Goal: Contribute content: Add original content to the website for others to see

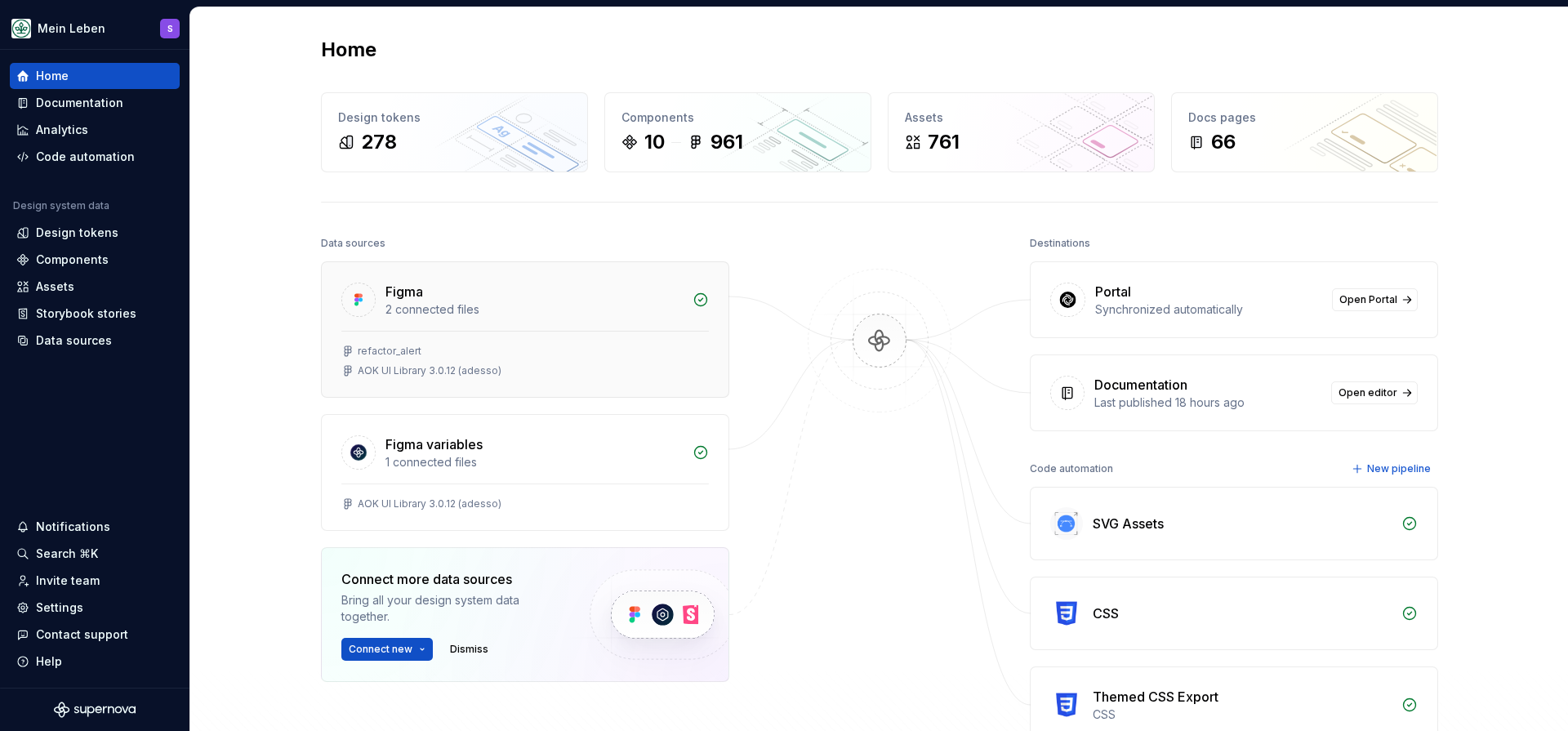
click at [502, 318] on div "Figma 2 connected files" at bounding box center [524, 296] width 407 height 68
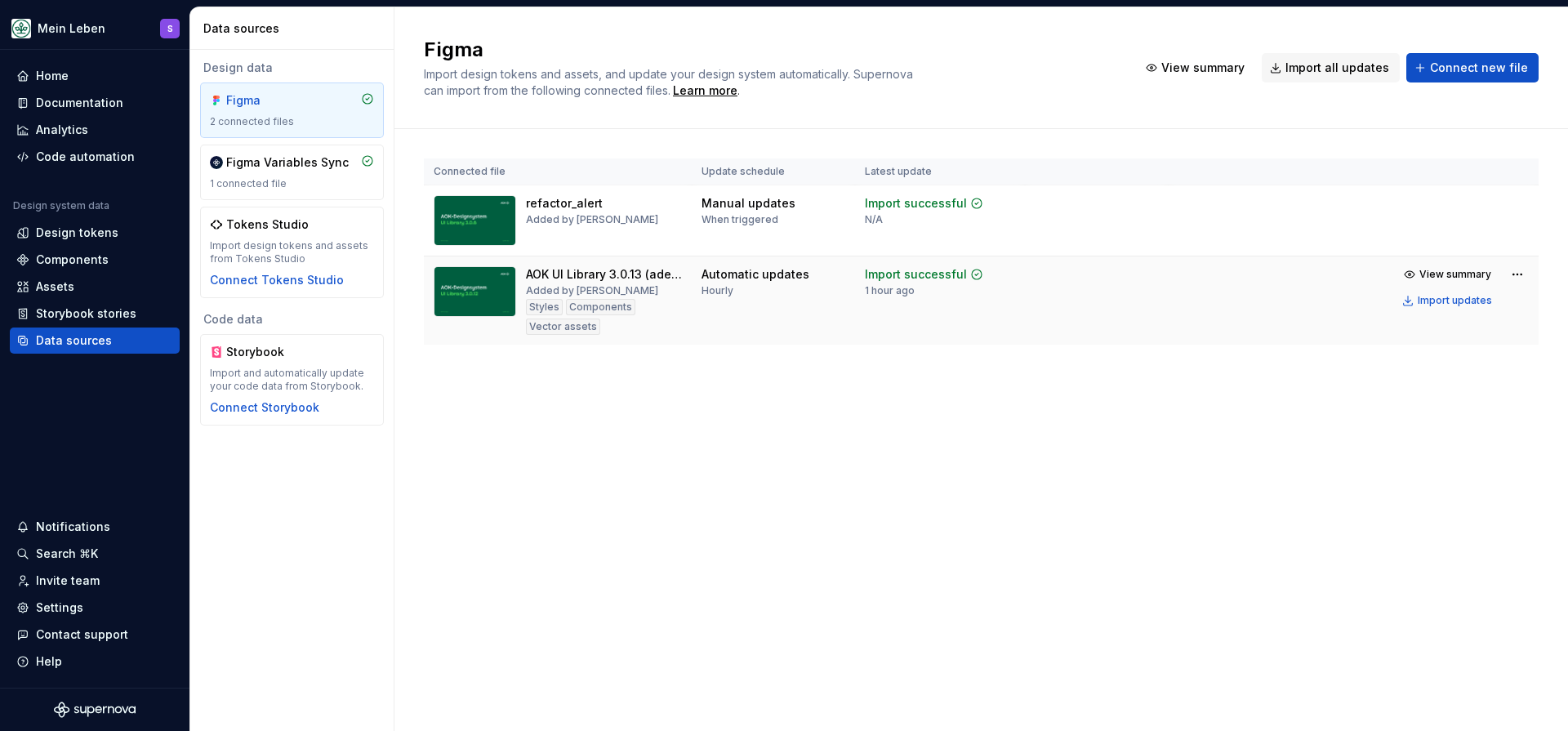
click at [681, 275] on div "AOK UI Library 3.0.13 (adesso)" at bounding box center [604, 275] width 156 height 16
click at [452, 289] on img at bounding box center [475, 292] width 82 height 51
click at [492, 287] on img at bounding box center [475, 292] width 82 height 51
click at [1453, 277] on span "View summary" at bounding box center [1455, 275] width 71 height 13
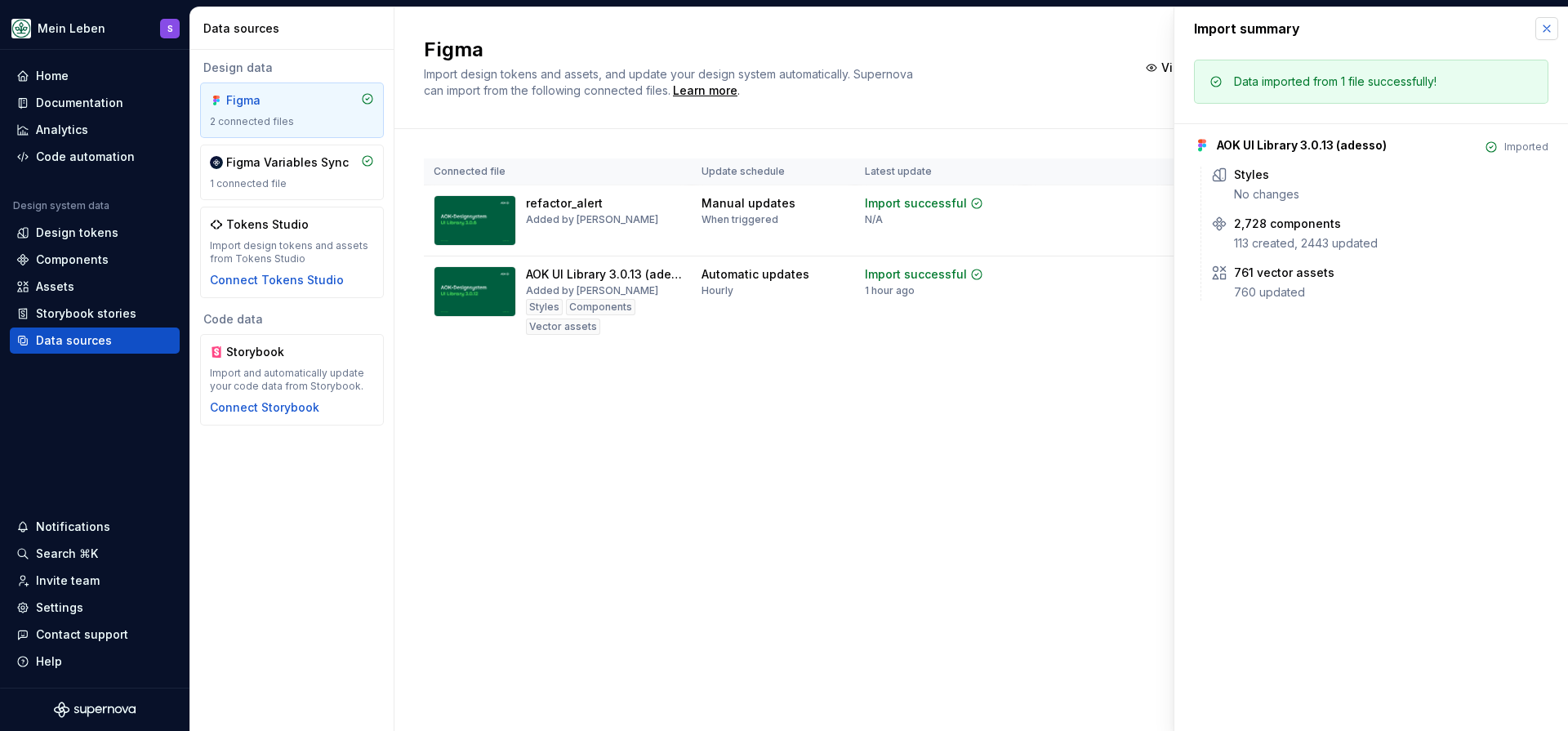
click at [1551, 34] on button "button" at bounding box center [1547, 29] width 23 height 23
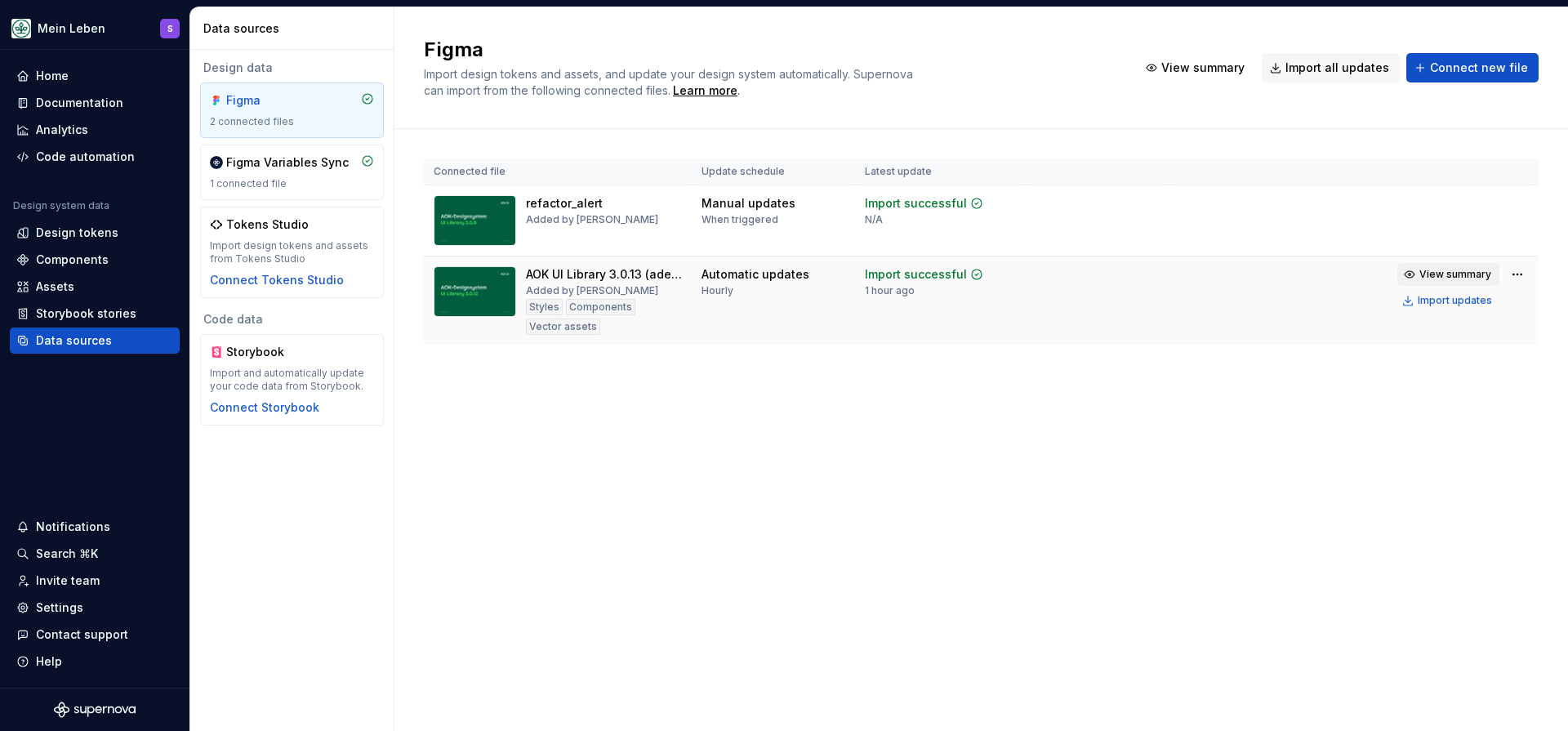
click at [1453, 270] on span "View summary" at bounding box center [1455, 275] width 71 height 13
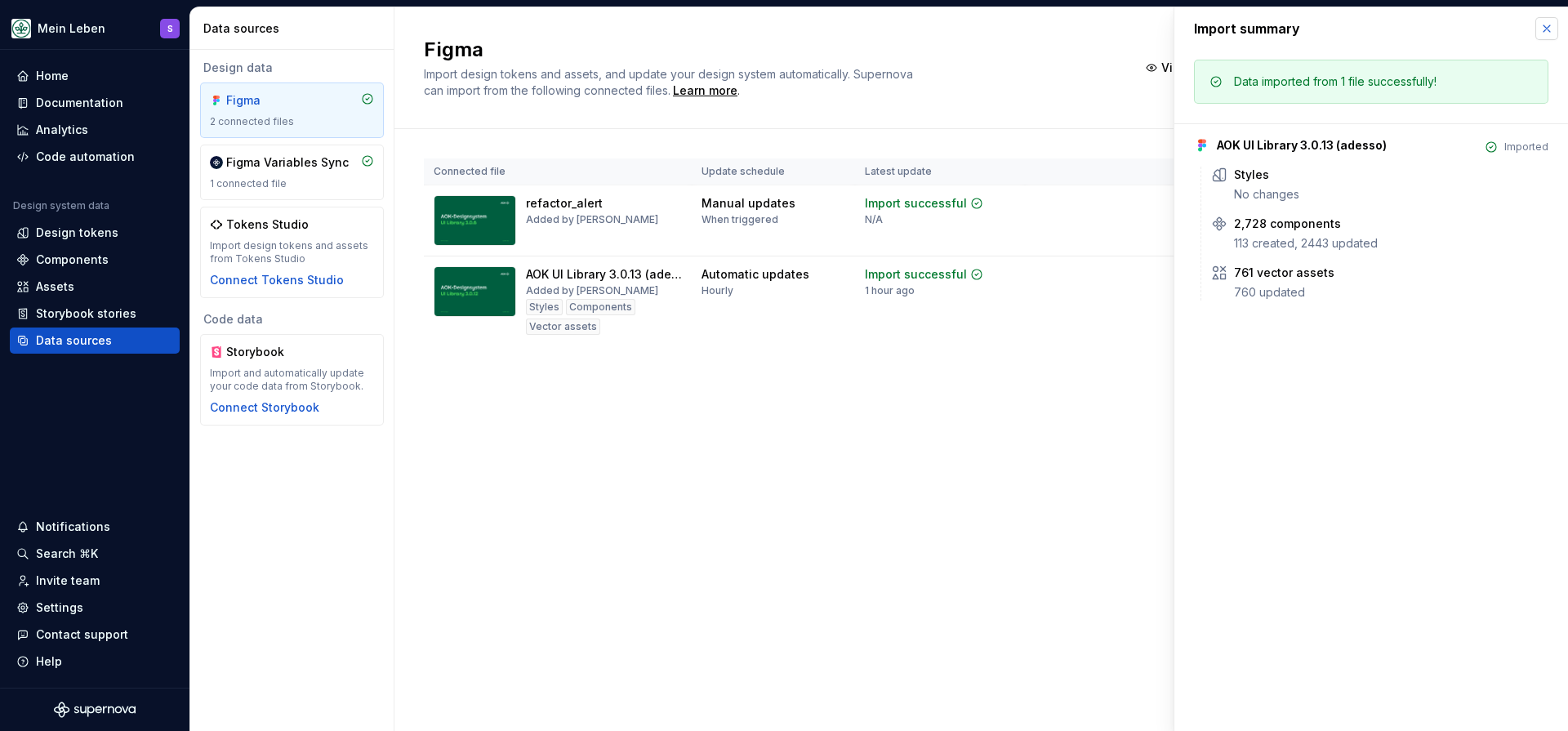
click at [1555, 30] on button "button" at bounding box center [1547, 29] width 23 height 23
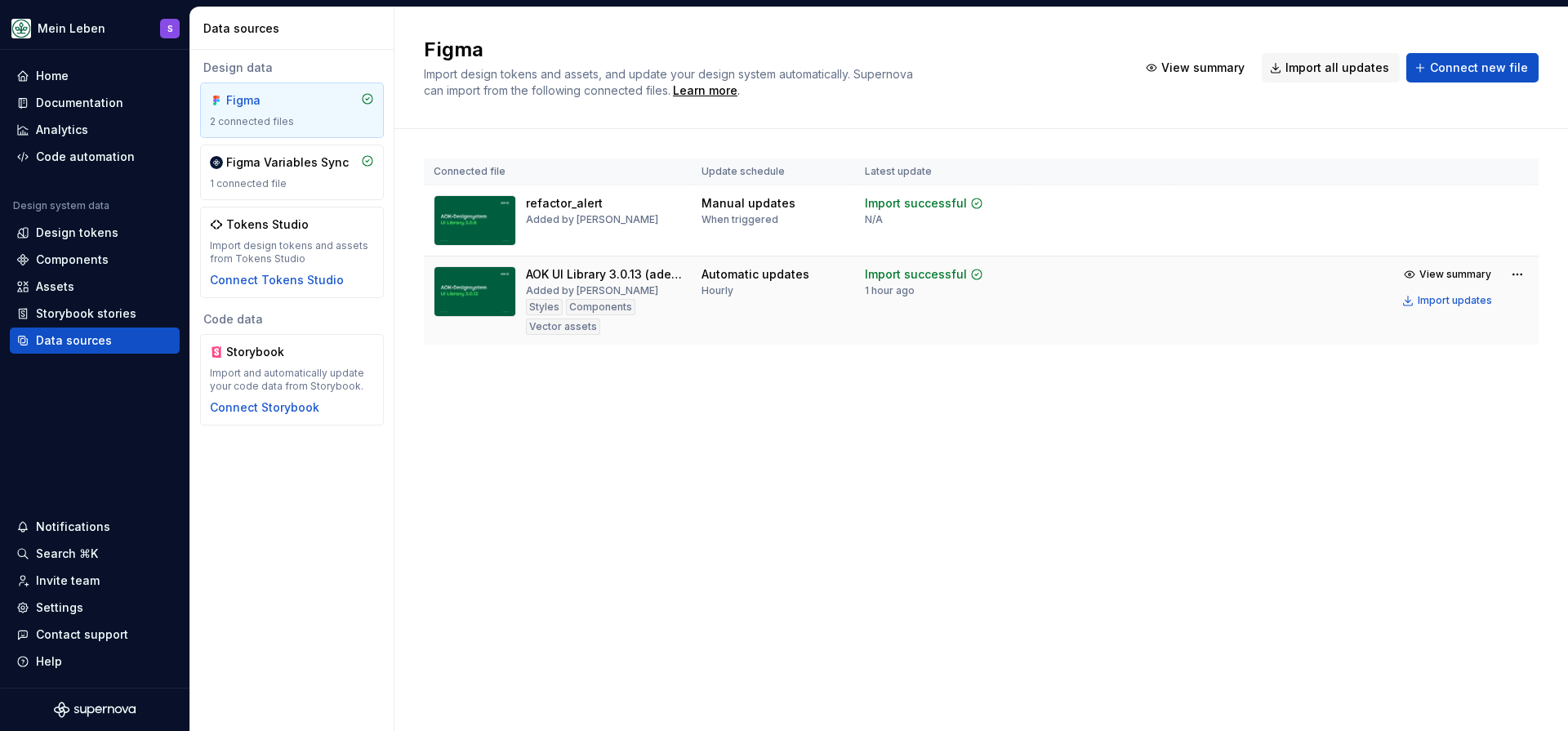
click at [484, 302] on img at bounding box center [475, 292] width 82 height 51
click at [65, 97] on div "Documentation" at bounding box center [80, 103] width 87 height 16
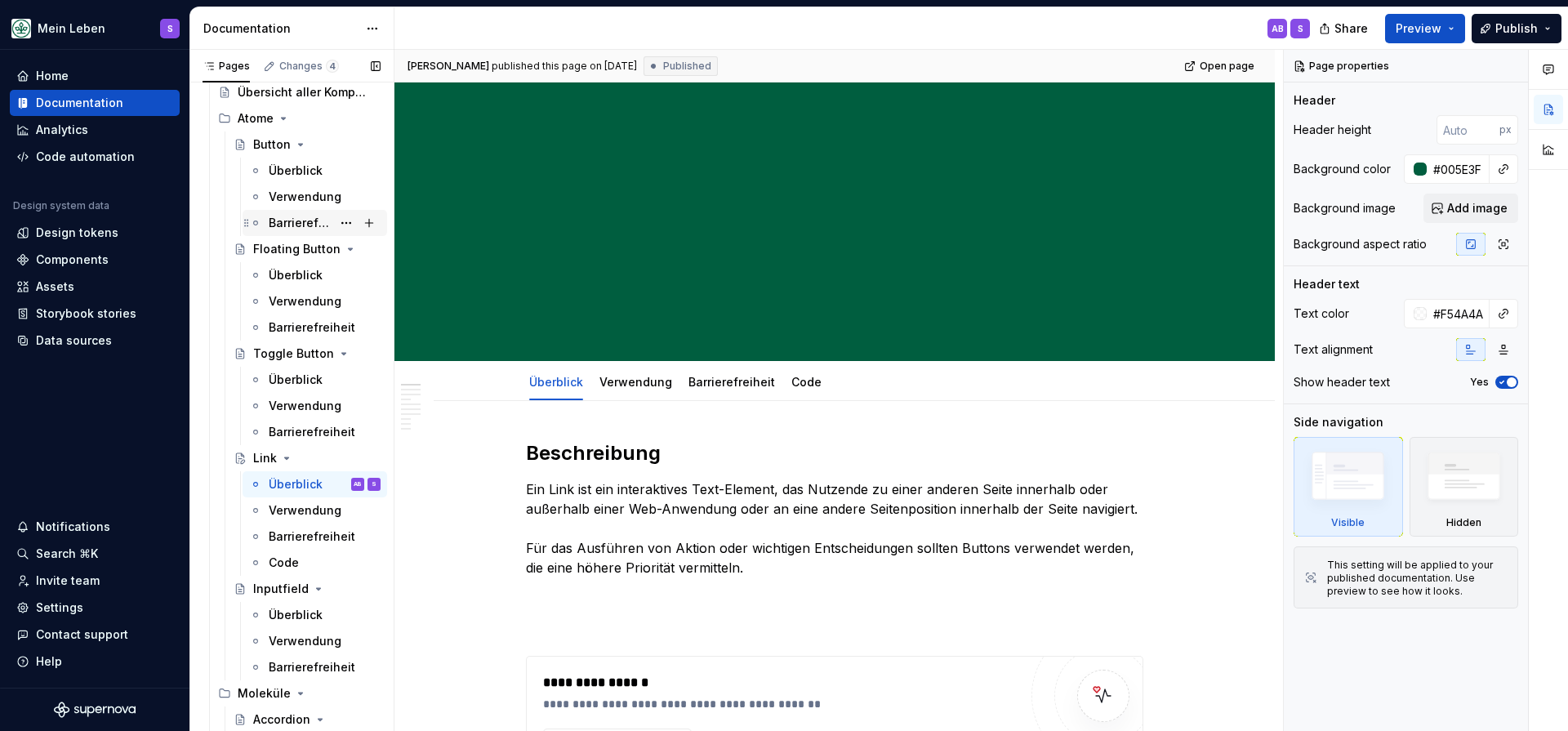
scroll to position [134, 0]
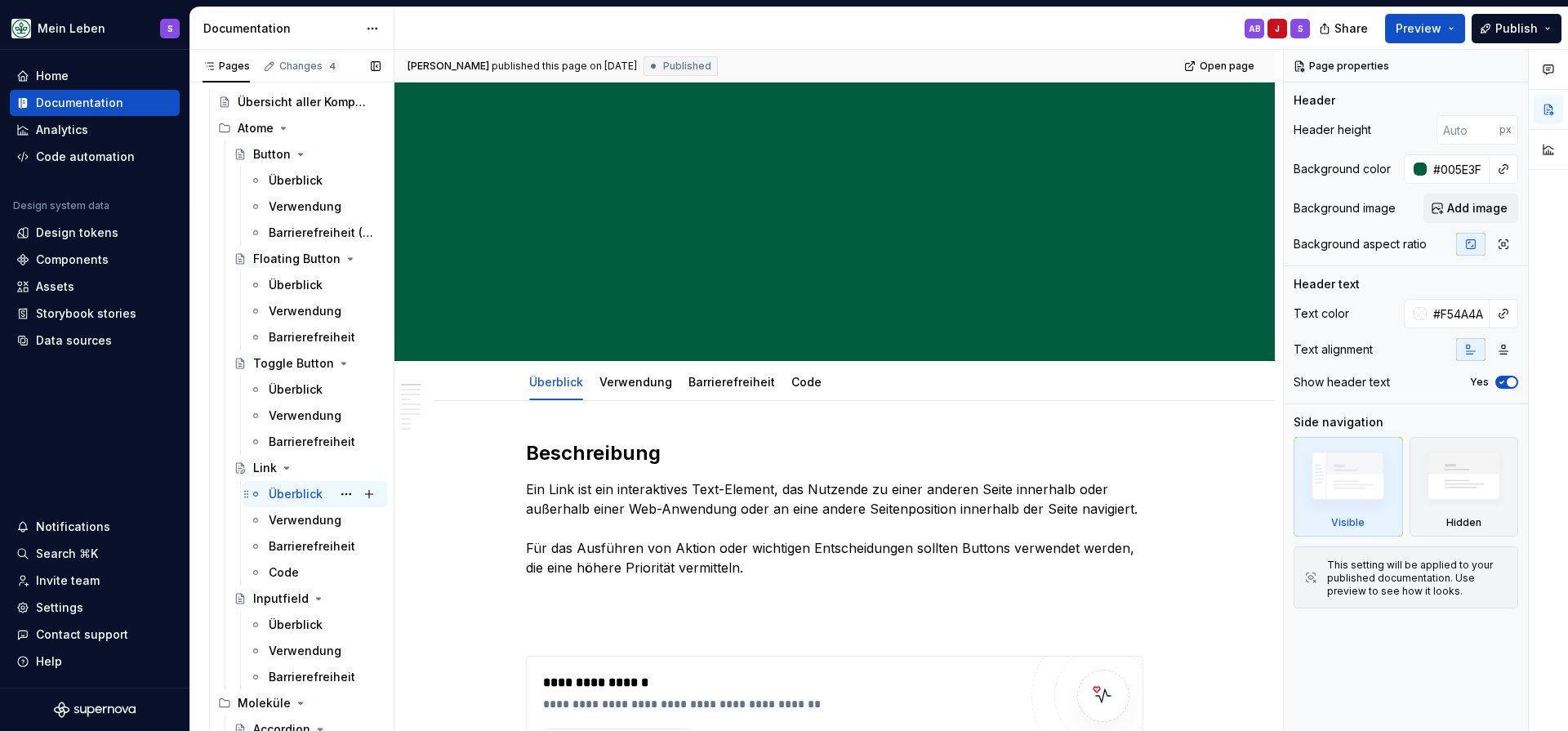
click at [310, 497] on div "Überblick" at bounding box center [296, 494] width 54 height 16
type textarea "*"
type input "#92FFDC"
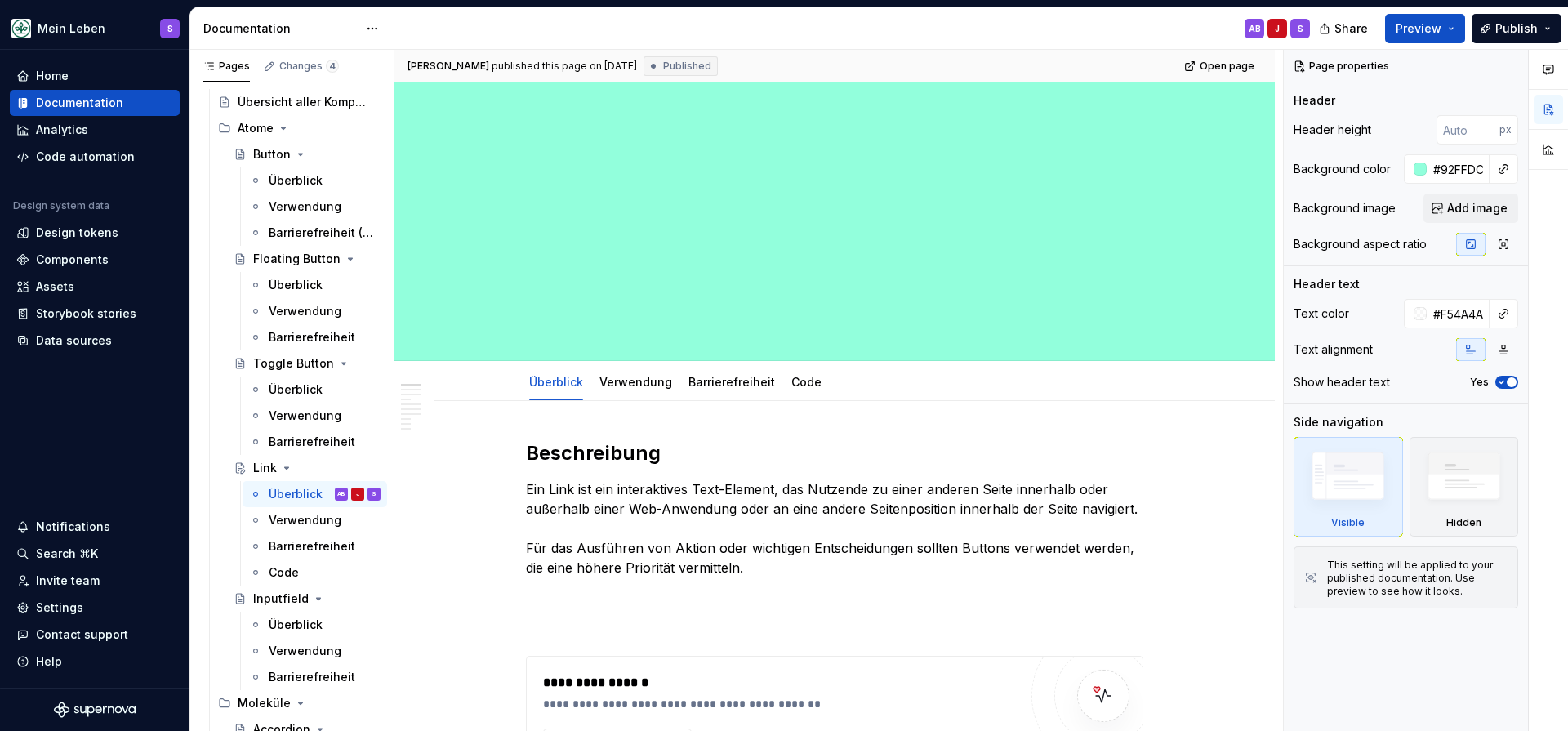
type textarea "*"
type input "#FFFFFF"
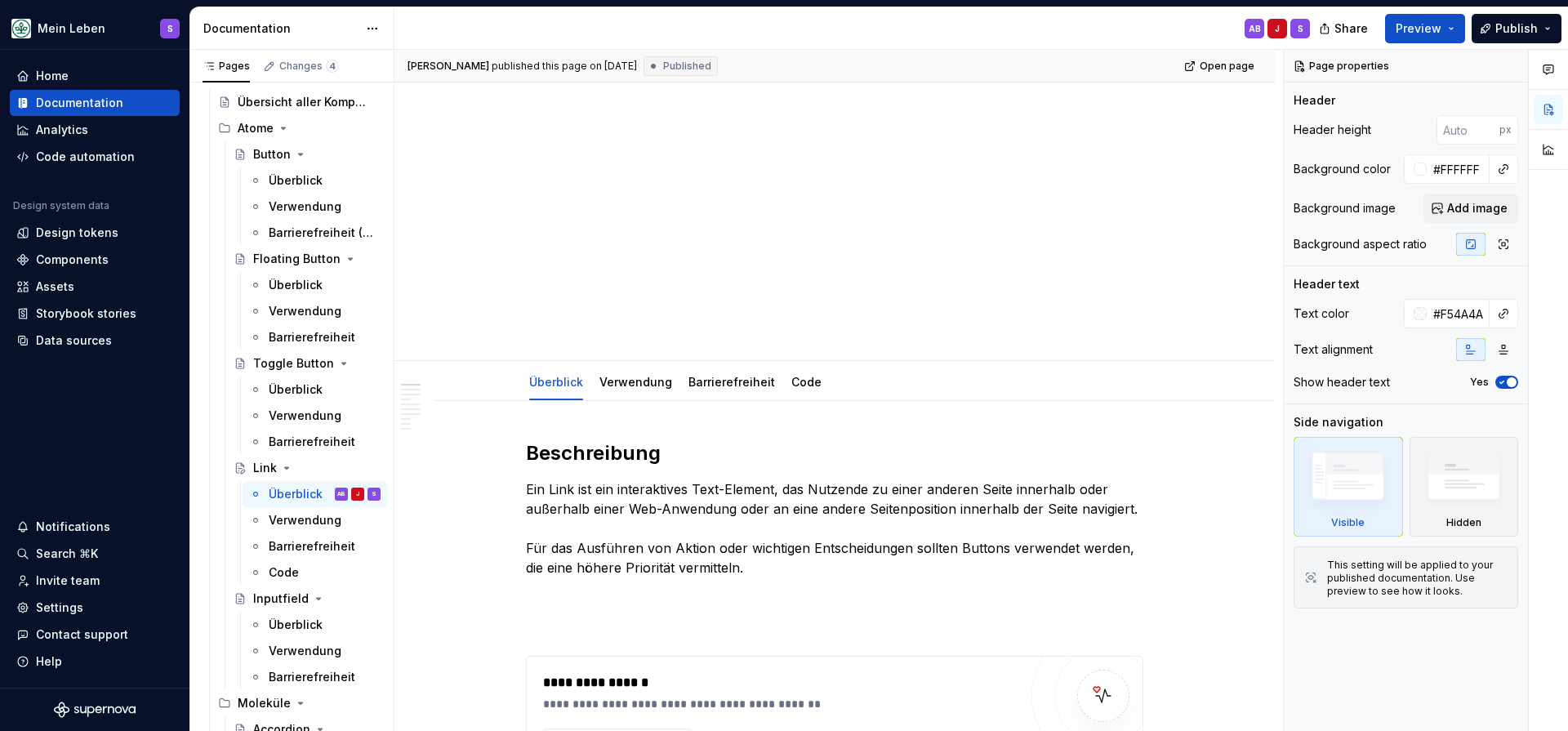
type textarea "*"
type input "#005E3F"
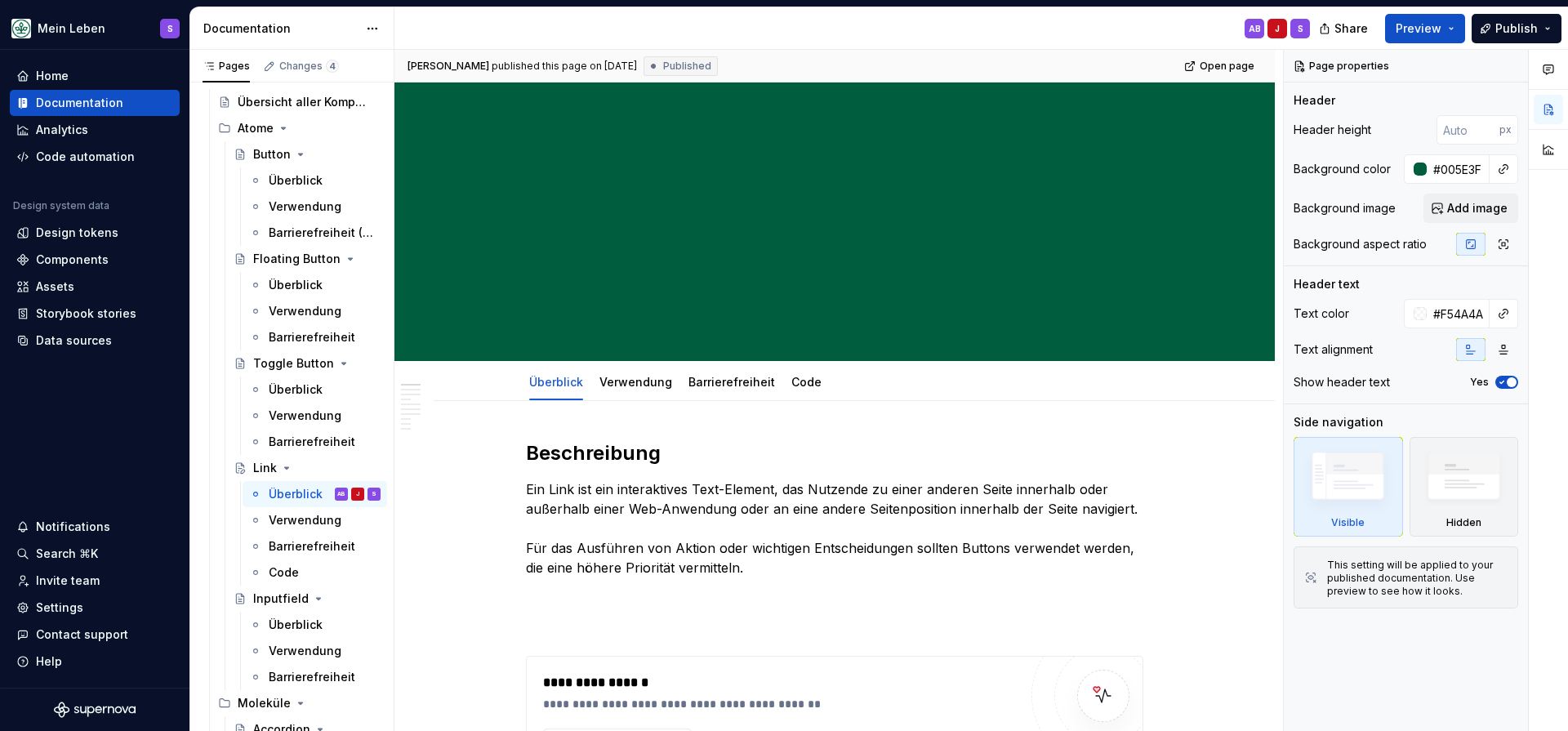
type textarea "*"
type input "#FAECEC00"
type textarea "*"
type input "#FAFAFA00"
type textarea "*"
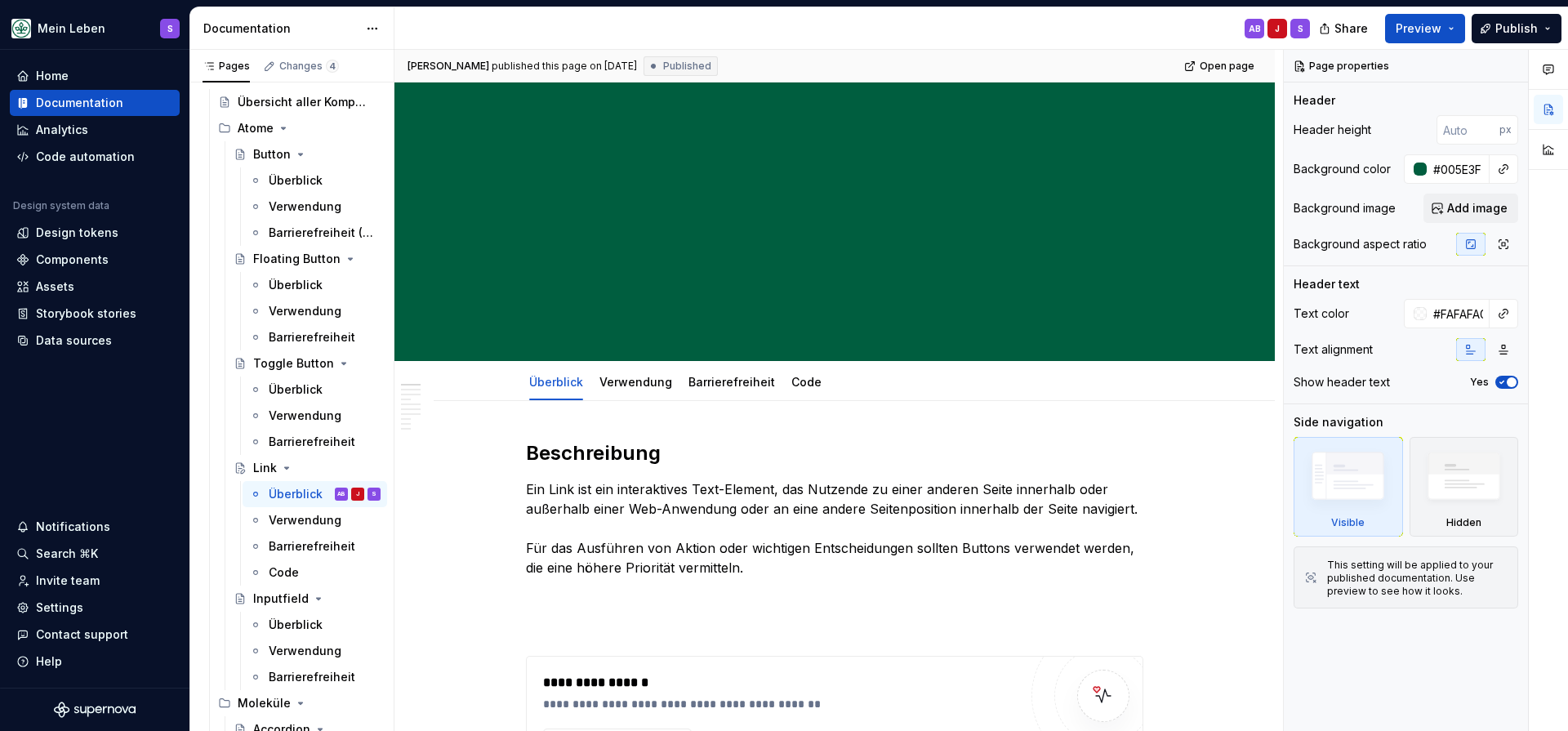
type input "#FAFAFABA"
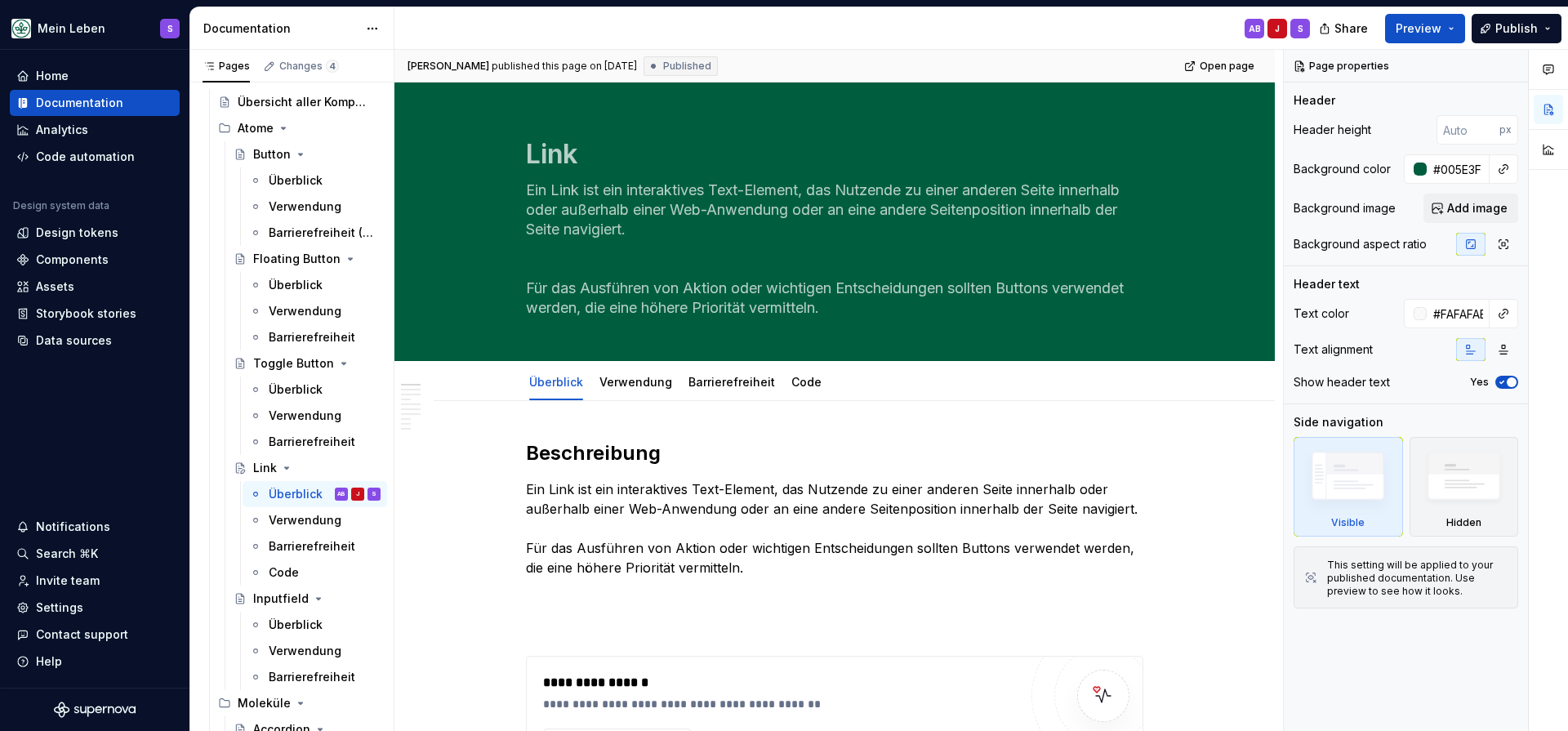
type textarea "*"
type input "#FAFAFA"
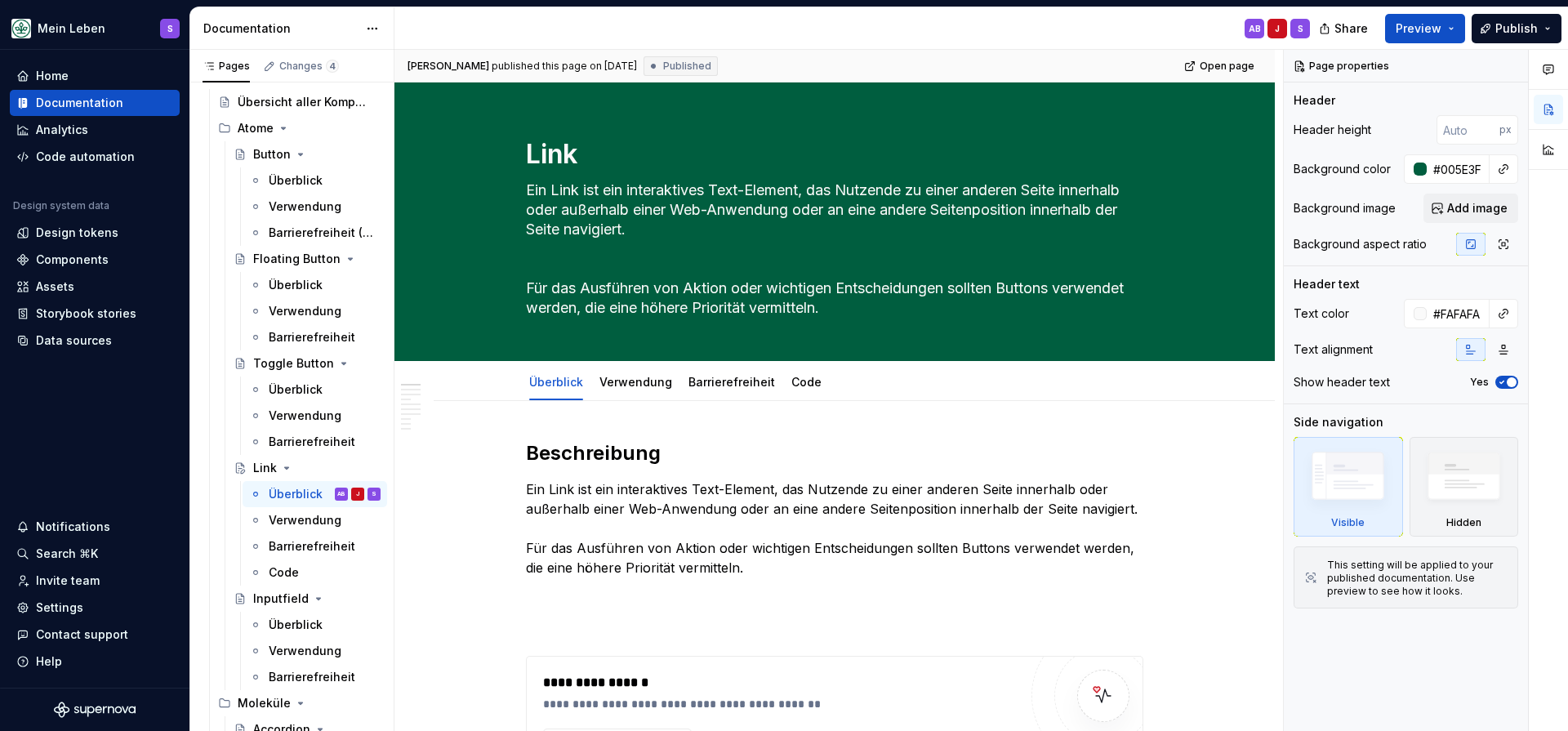
type textarea "*"
type textarea "Ein Link ist ein interaktives Text-Element, das Nutzende zu einer anderen Seite…"
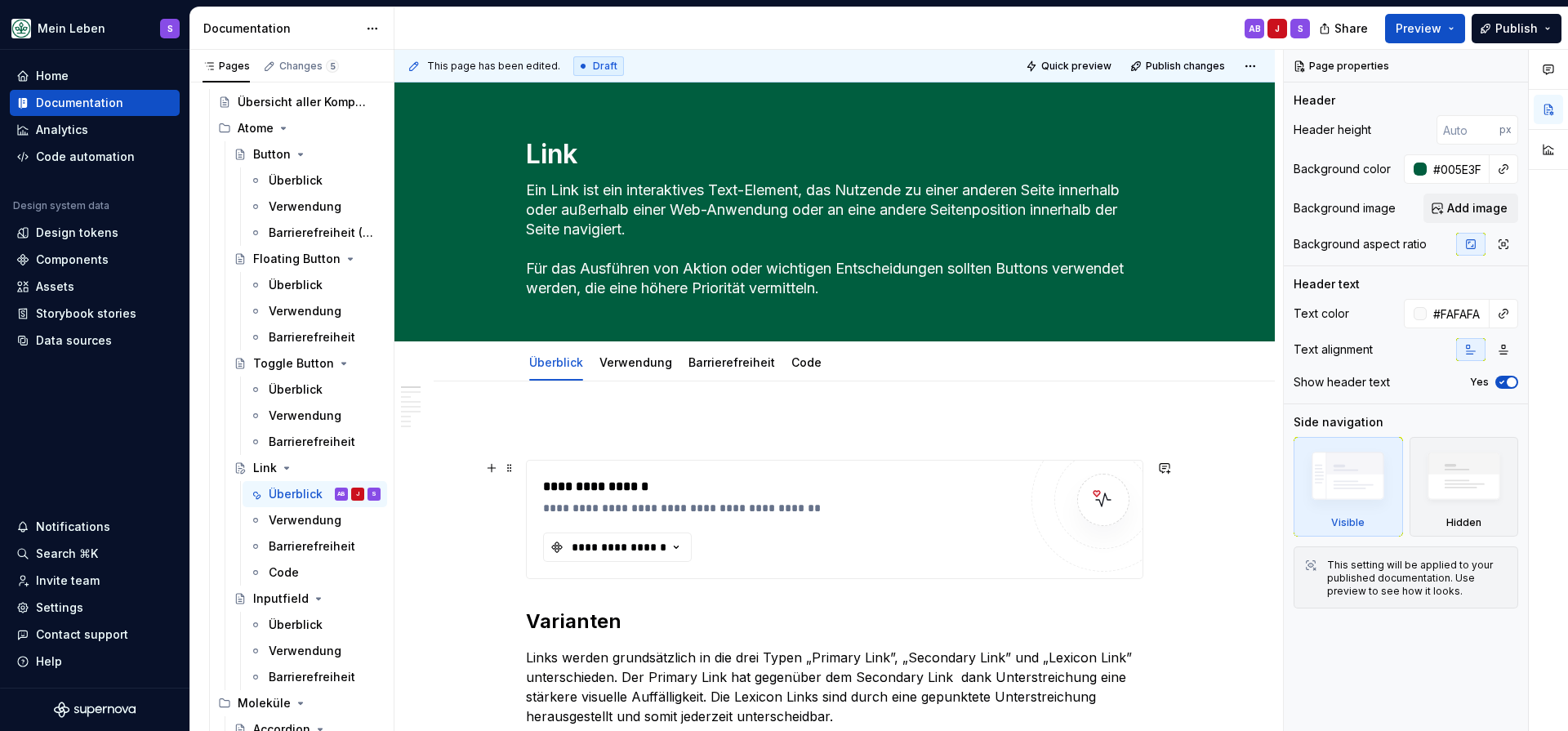
click at [717, 513] on div "**********" at bounding box center [781, 508] width 475 height 16
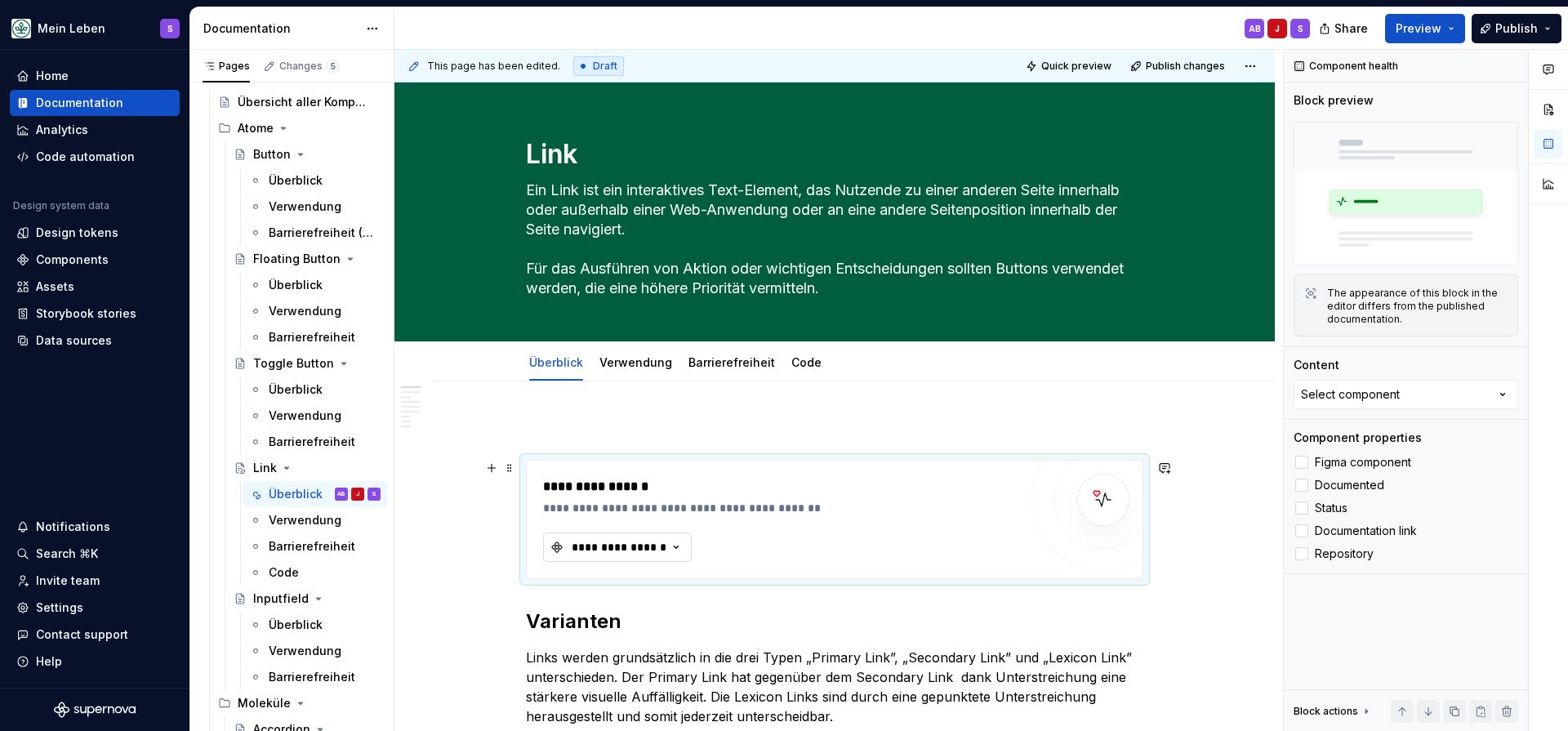
click at [660, 550] on div "**********" at bounding box center [619, 548] width 98 height 16
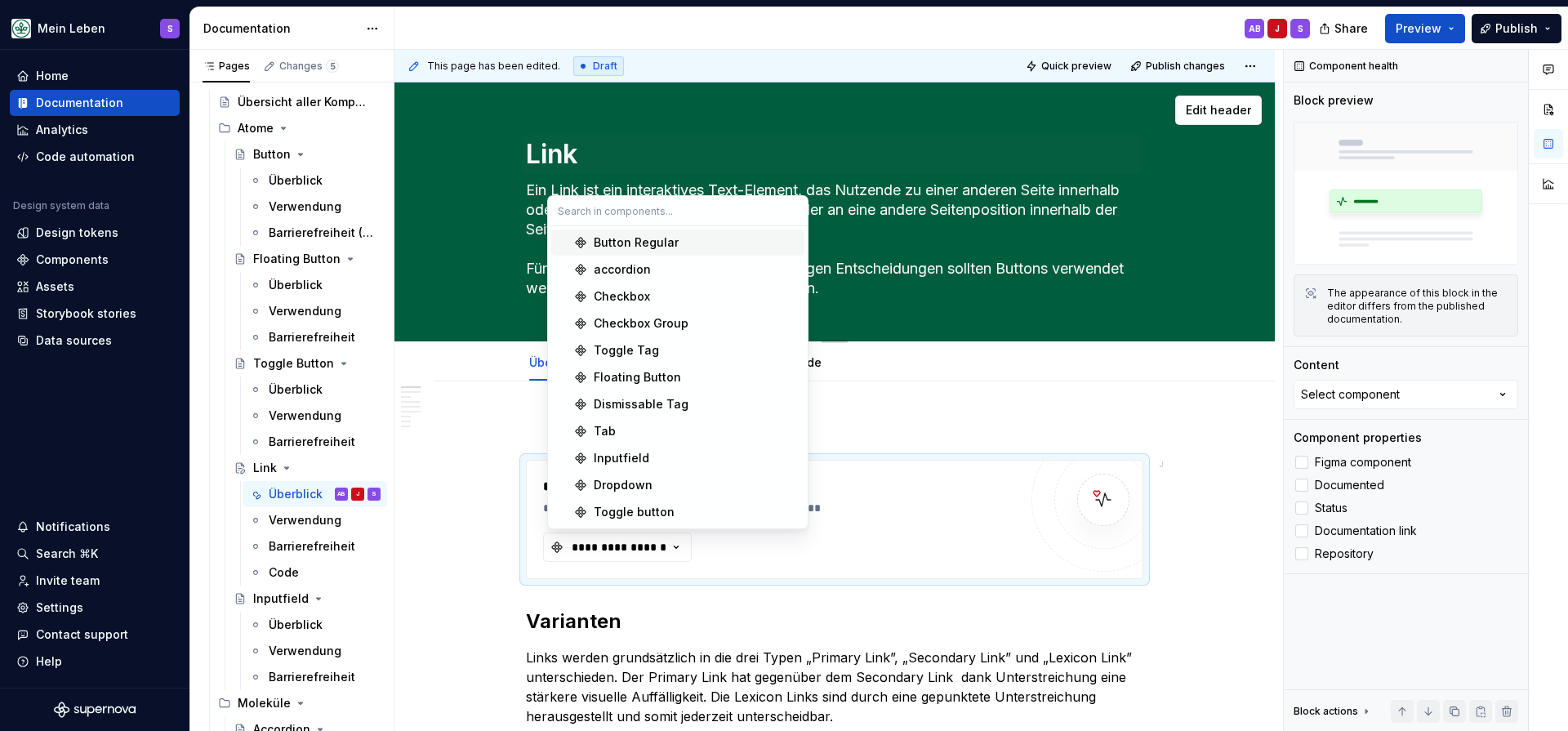
type textarea "*"
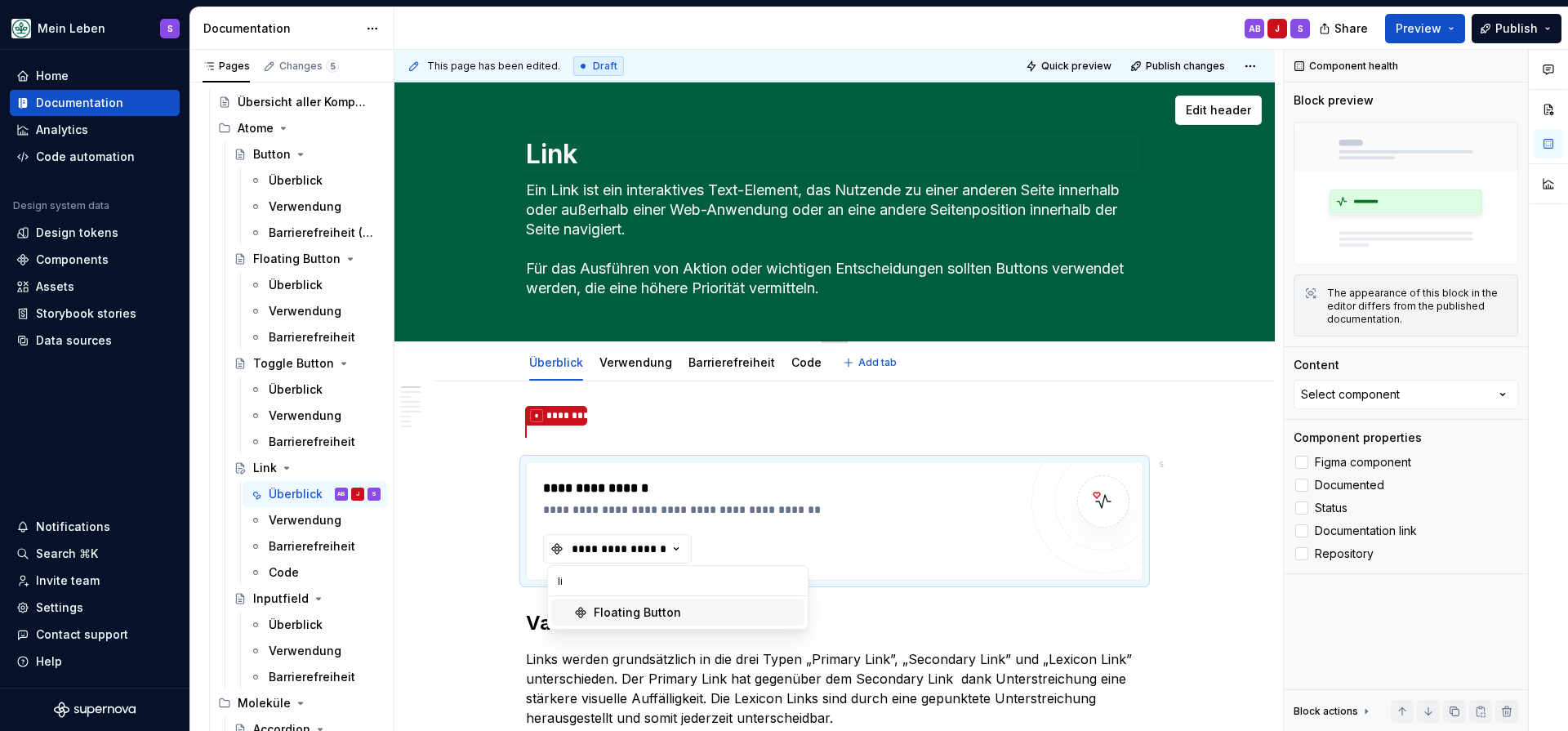
type input "l"
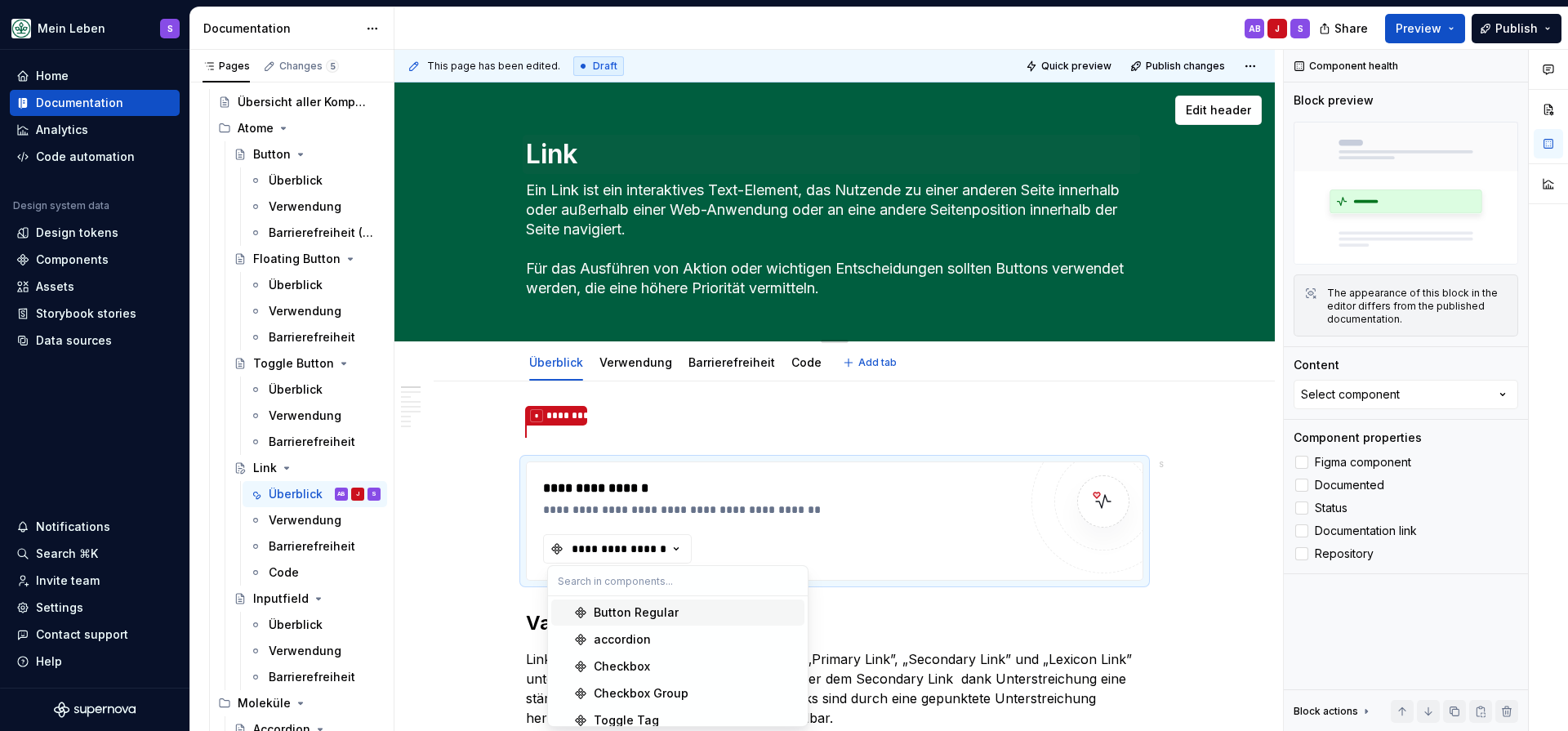
scroll to position [35, 0]
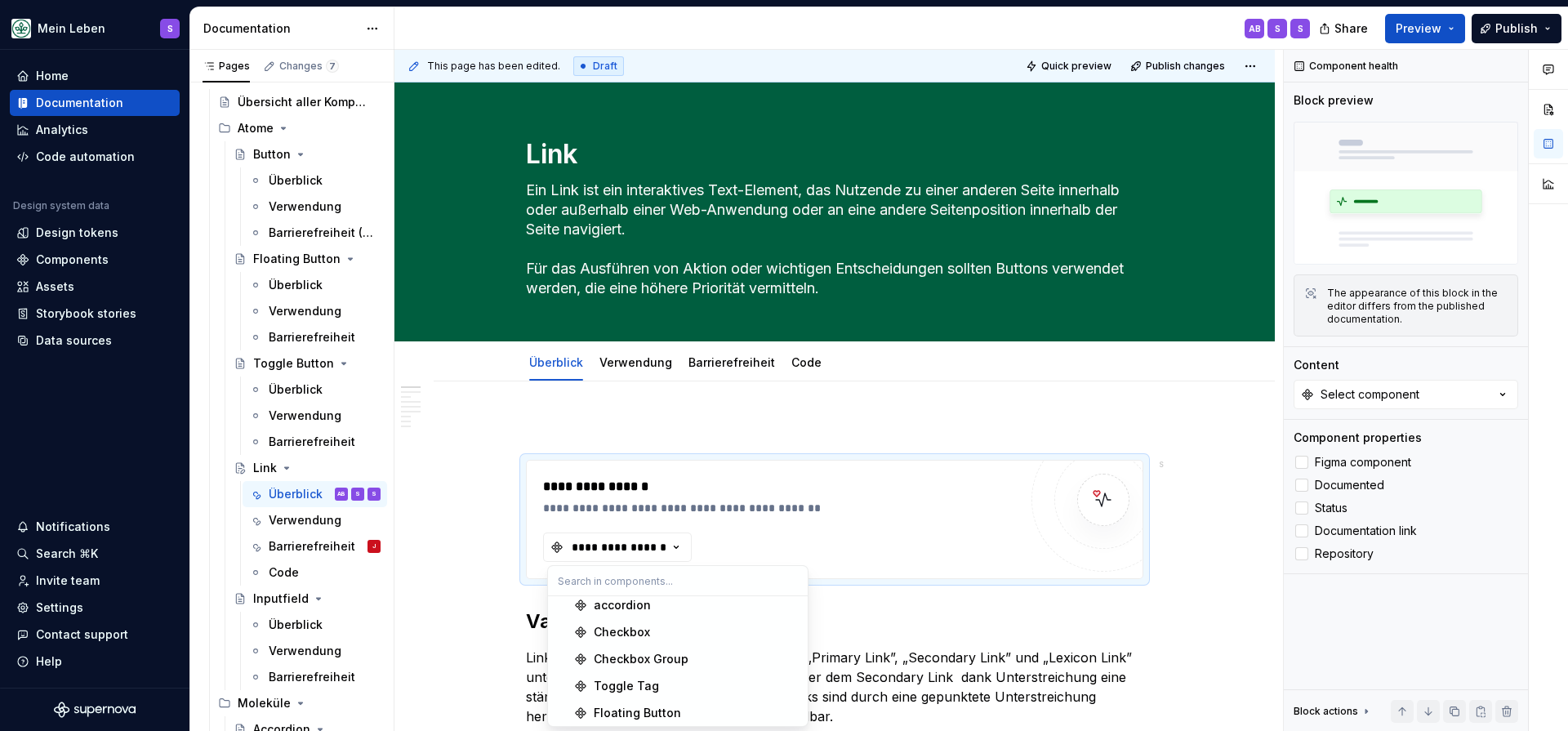
type textarea "*"
